Goal: Find specific page/section: Find specific page/section

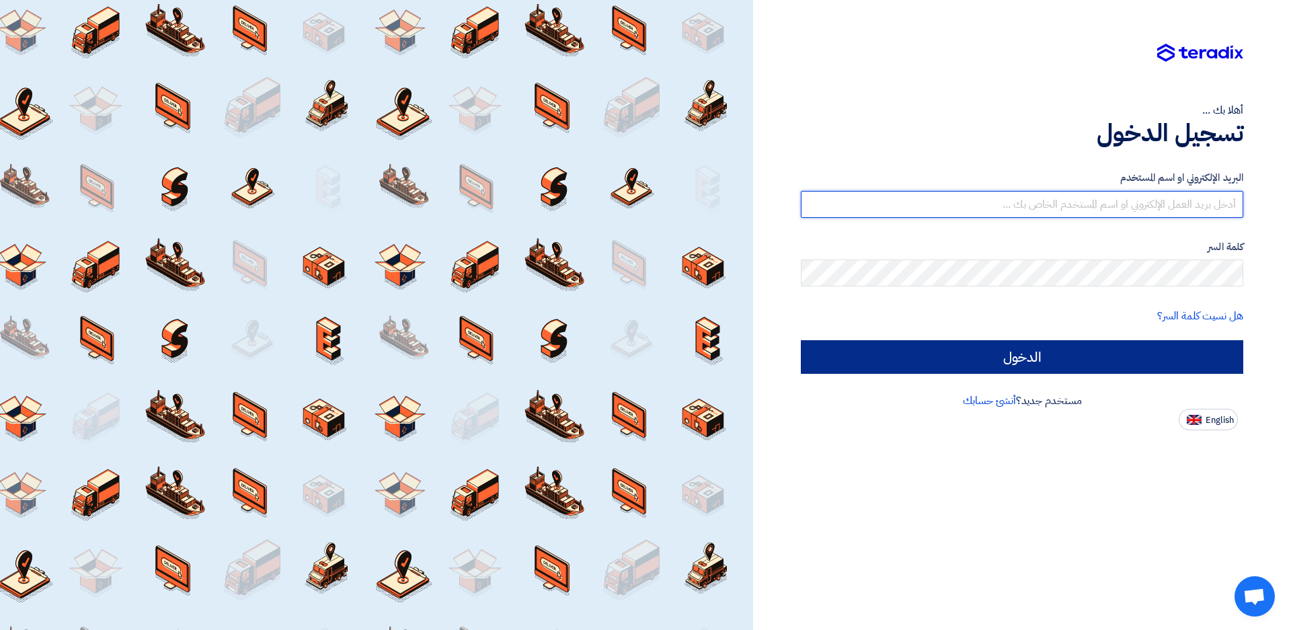
type input "[EMAIL_ADDRESS][DOMAIN_NAME]"
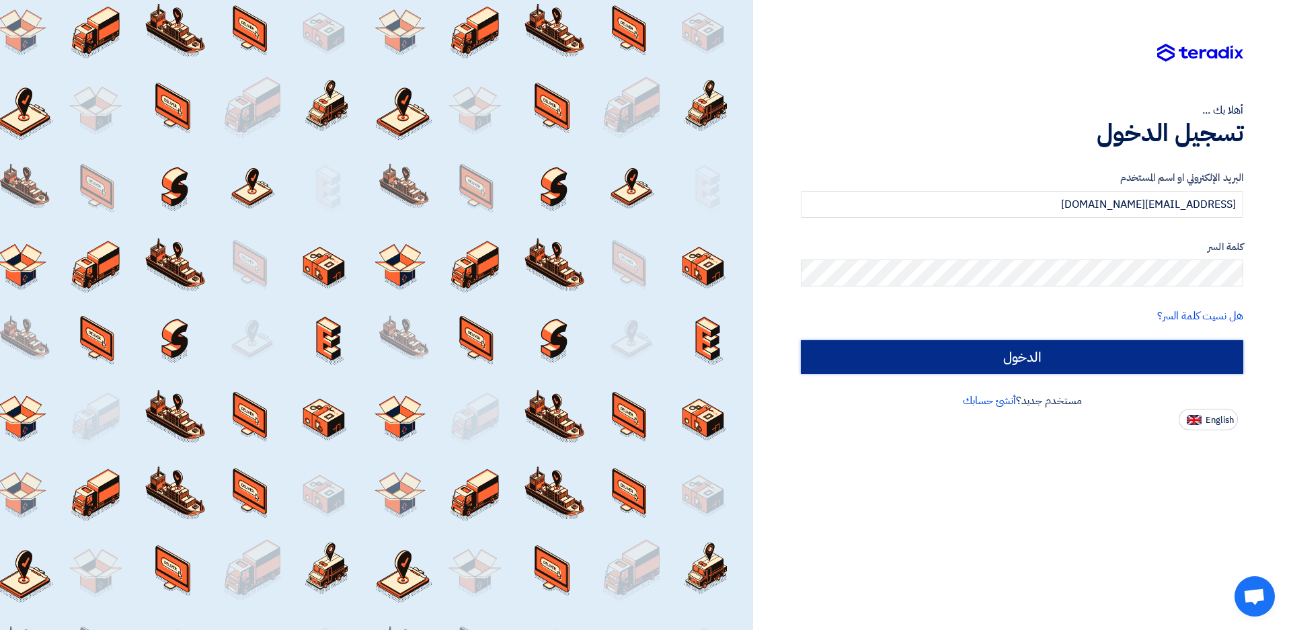
click at [1007, 354] on input "الدخول" at bounding box center [1022, 357] width 443 height 34
type input "Sign in"
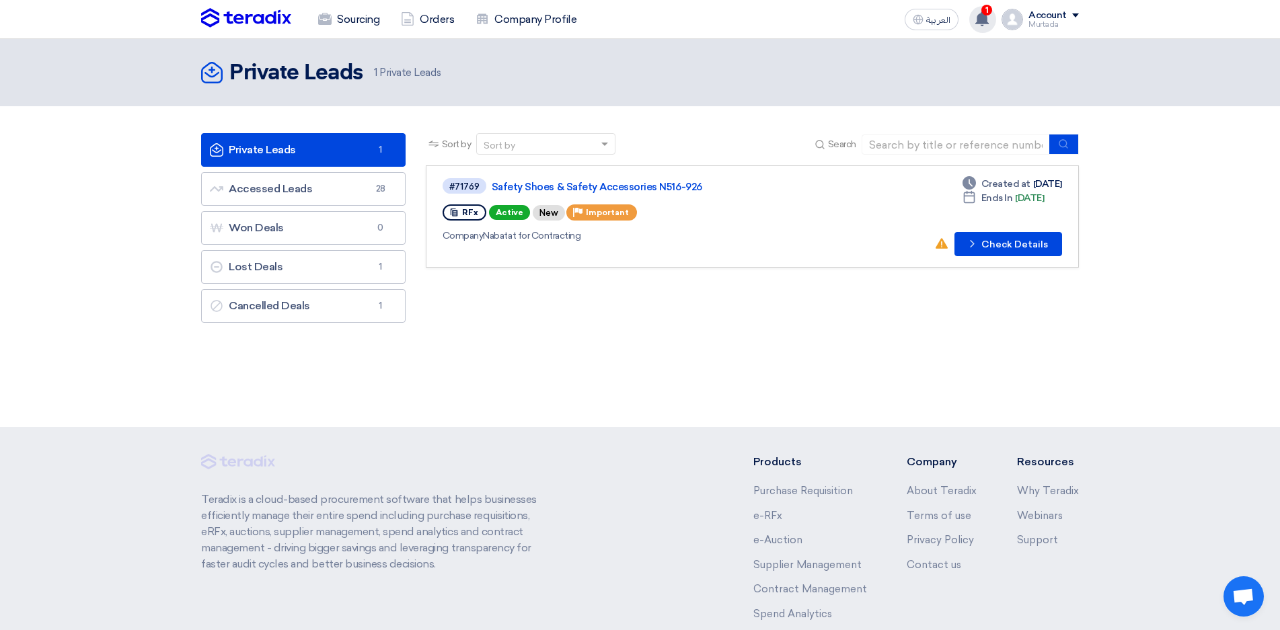
click at [986, 11] on span "1" at bounding box center [986, 10] width 11 height 11
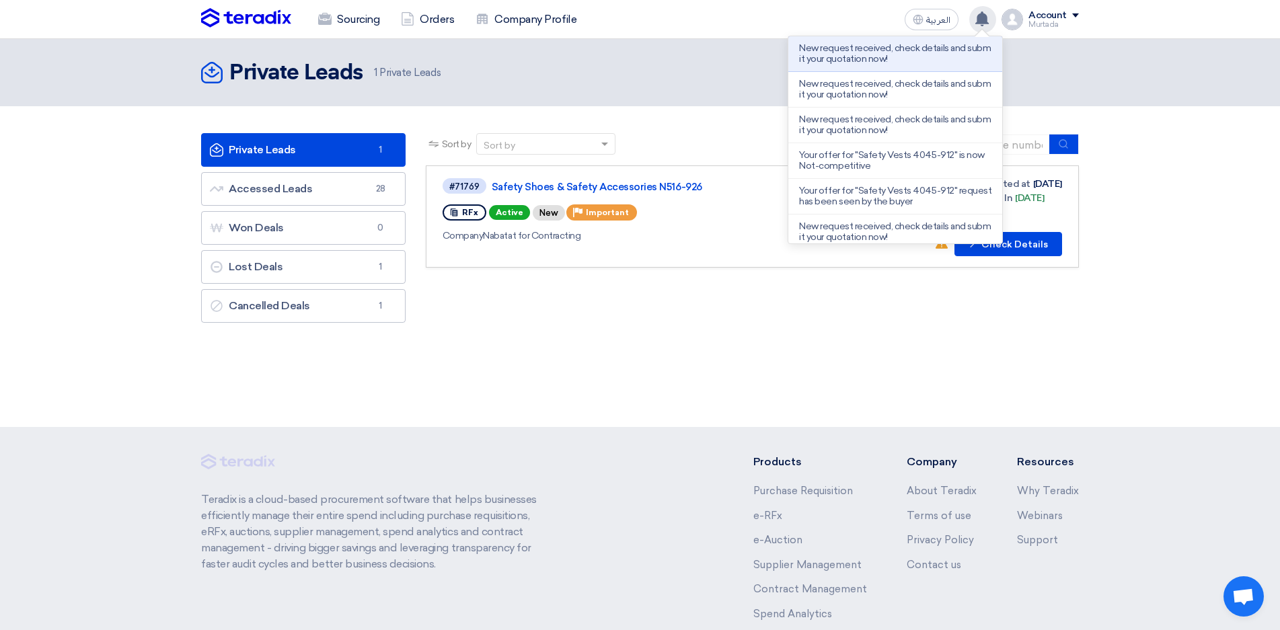
click at [737, 379] on div "Private Leads Private Leads 1 Private Leads" at bounding box center [640, 233] width 1280 height 388
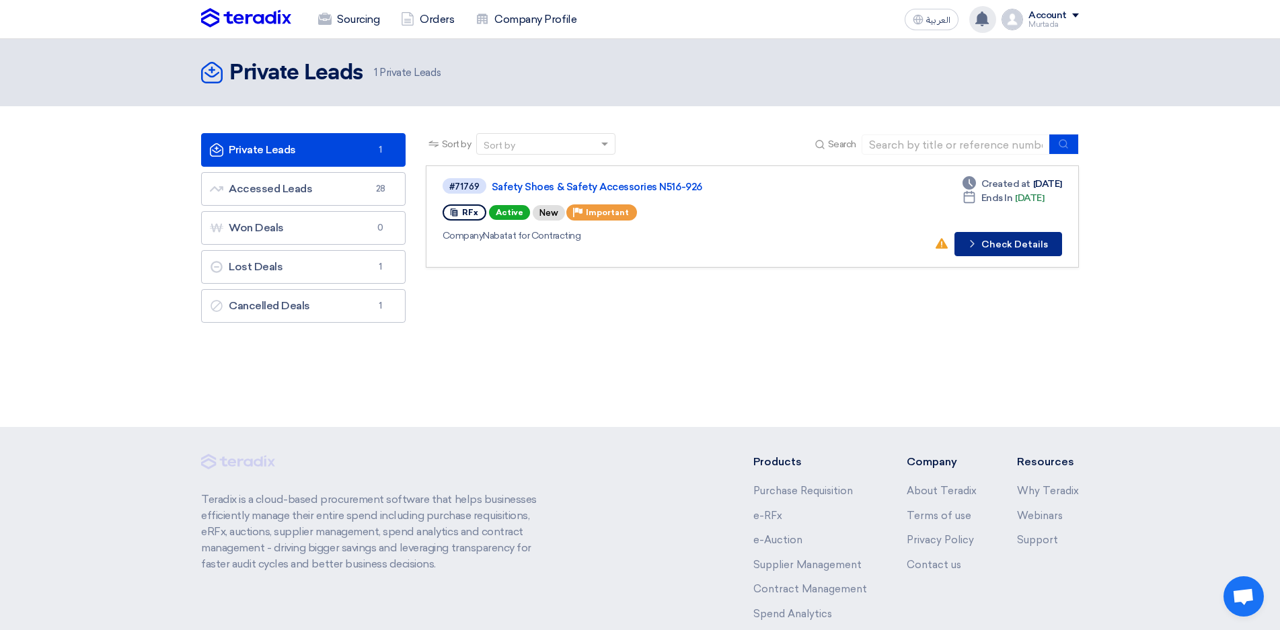
click at [1012, 245] on button "Check details Check Details" at bounding box center [1008, 244] width 108 height 24
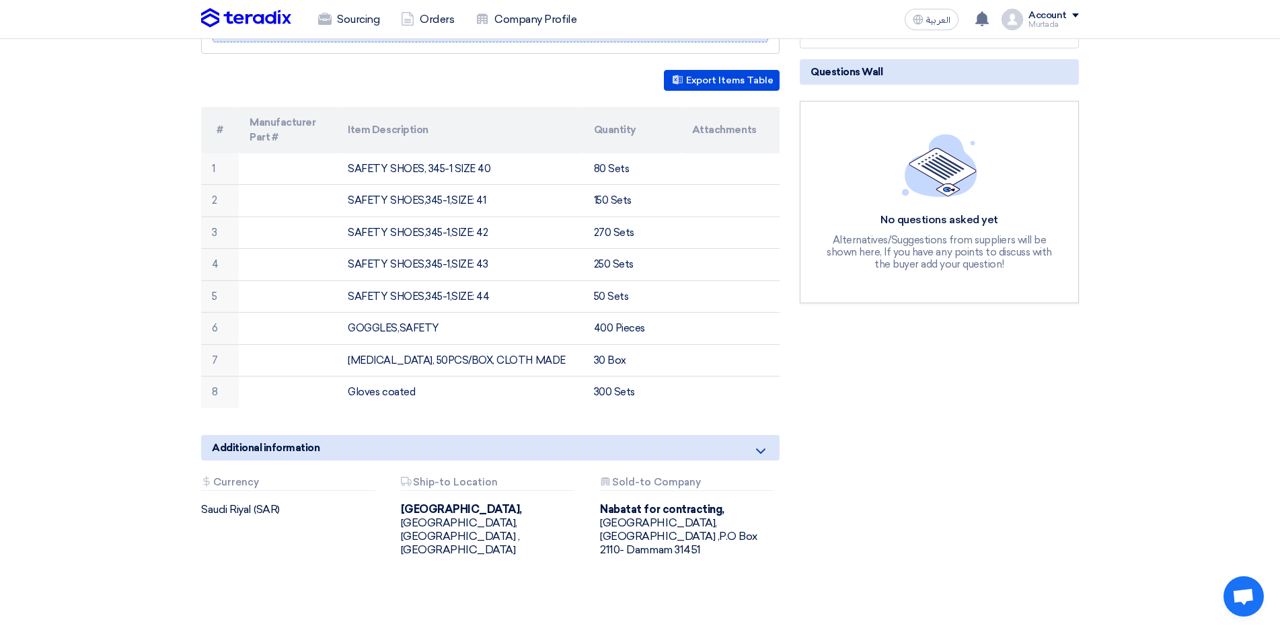
scroll to position [202, 0]
